Goal: Transaction & Acquisition: Download file/media

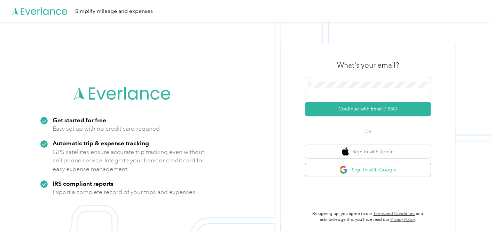
click at [369, 169] on button "Sign in with Google" at bounding box center [367, 170] width 125 height 14
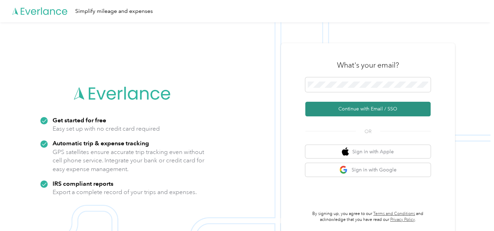
click at [356, 109] on button "Continue with Email / SSO" at bounding box center [367, 109] width 125 height 15
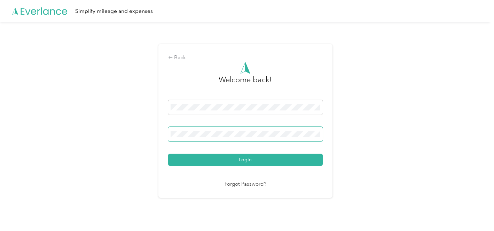
click at [177, 129] on span at bounding box center [245, 134] width 155 height 15
click at [368, 110] on div "Back Welcome back! Login Forgot Password?" at bounding box center [245, 123] width 491 height 203
click at [182, 131] on span at bounding box center [245, 134] width 155 height 15
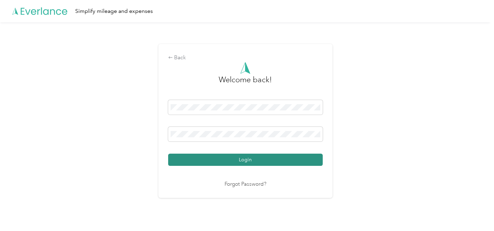
click at [248, 158] on button "Login" at bounding box center [245, 160] width 155 height 12
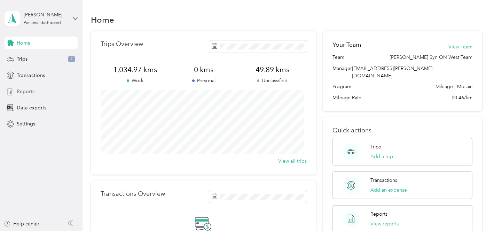
click at [29, 92] on span "Reports" at bounding box center [26, 91] width 18 height 7
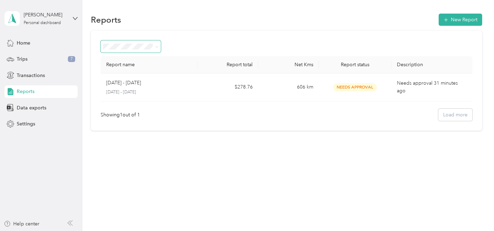
click at [155, 47] on span at bounding box center [156, 46] width 6 height 7
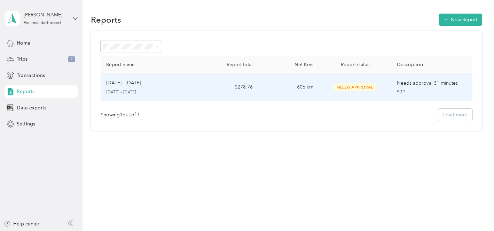
click at [125, 82] on p "[DATE] - [DATE]" at bounding box center [123, 83] width 35 height 8
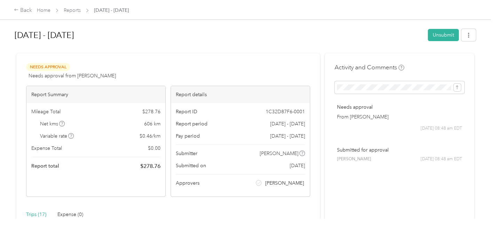
scroll to position [93, 0]
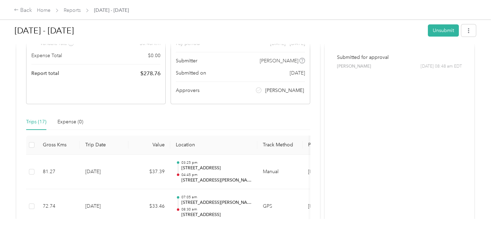
click at [126, 140] on th "Trip Date" at bounding box center [104, 144] width 49 height 19
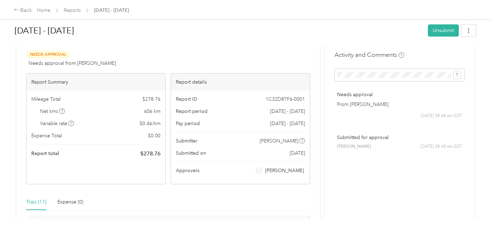
scroll to position [0, 0]
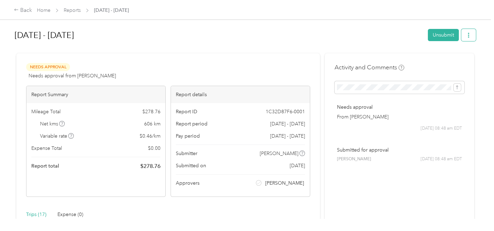
click at [466, 36] on icon "button" at bounding box center [468, 35] width 5 height 5
click at [446, 61] on span "Download" at bounding box center [445, 60] width 23 height 7
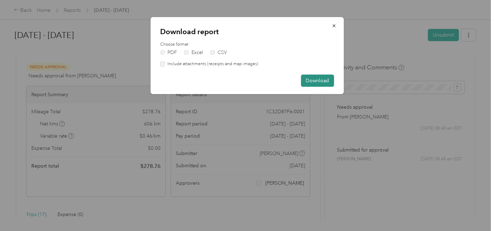
click at [325, 80] on button "Download" at bounding box center [317, 81] width 33 height 12
